Goal: Information Seeking & Learning: Learn about a topic

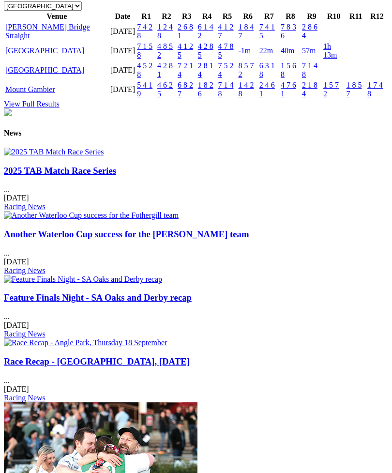
scroll to position [1170, 0]
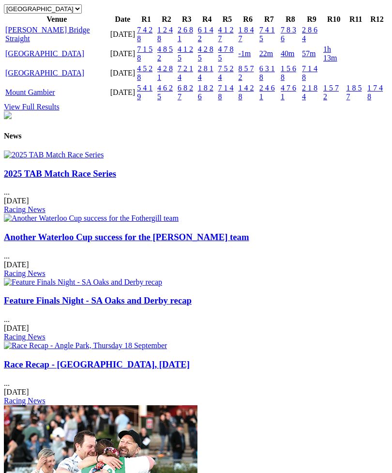
click at [31, 77] on link "[GEOGRAPHIC_DATA]" at bounding box center [44, 73] width 79 height 8
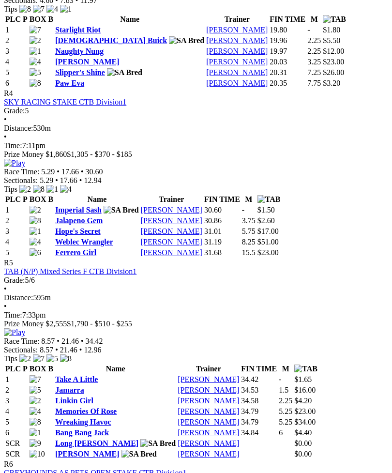
scroll to position [931, 0]
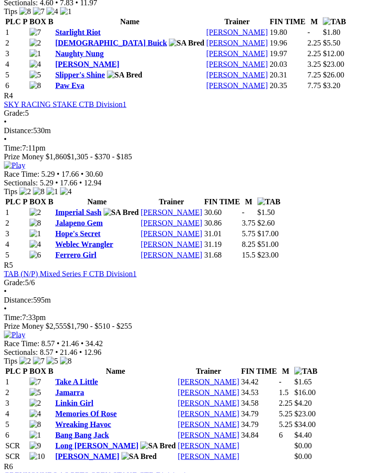
click at [82, 431] on link "Bang Bang Jack" at bounding box center [82, 435] width 54 height 8
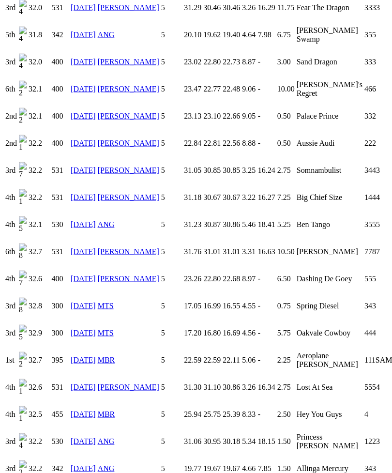
scroll to position [1321, 0]
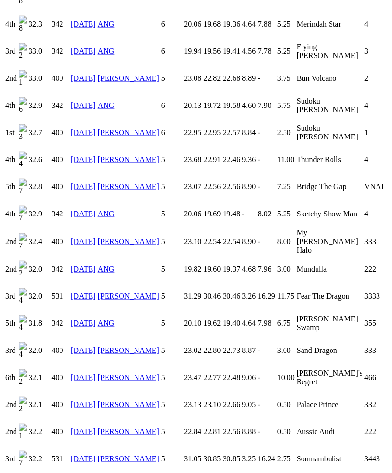
scroll to position [1023, 0]
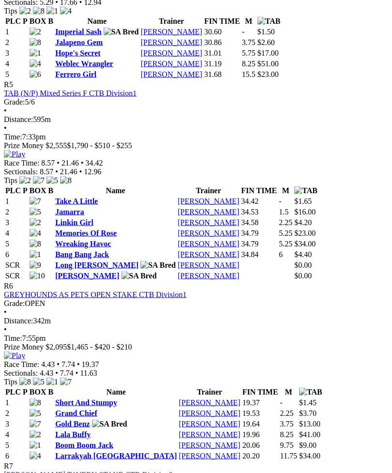
scroll to position [1112, 0]
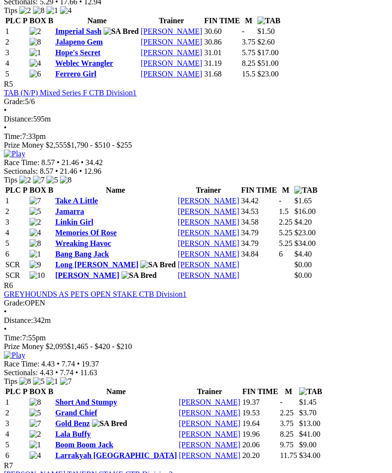
click at [90, 440] on link "Boom Boom Jack" at bounding box center [84, 444] width 58 height 8
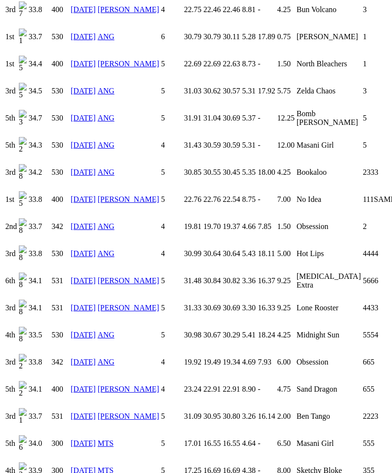
scroll to position [1384, 0]
